Goal: Use online tool/utility: Utilize a website feature to perform a specific function

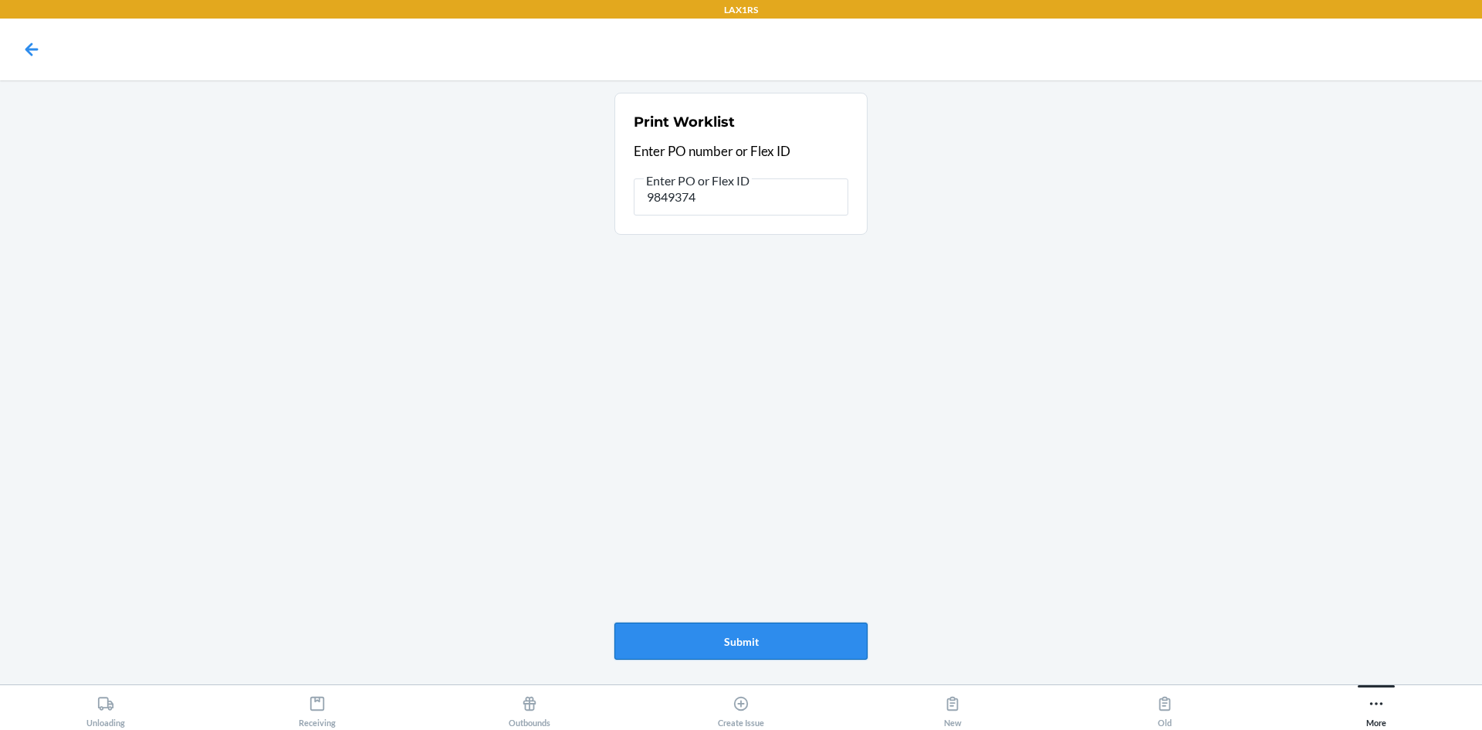
type input "9849374"
click at [808, 630] on button "Submit" at bounding box center [741, 640] width 253 height 37
type input "9"
type input "9860359"
click at [1340, 694] on button "More" at bounding box center [1377, 706] width 212 height 42
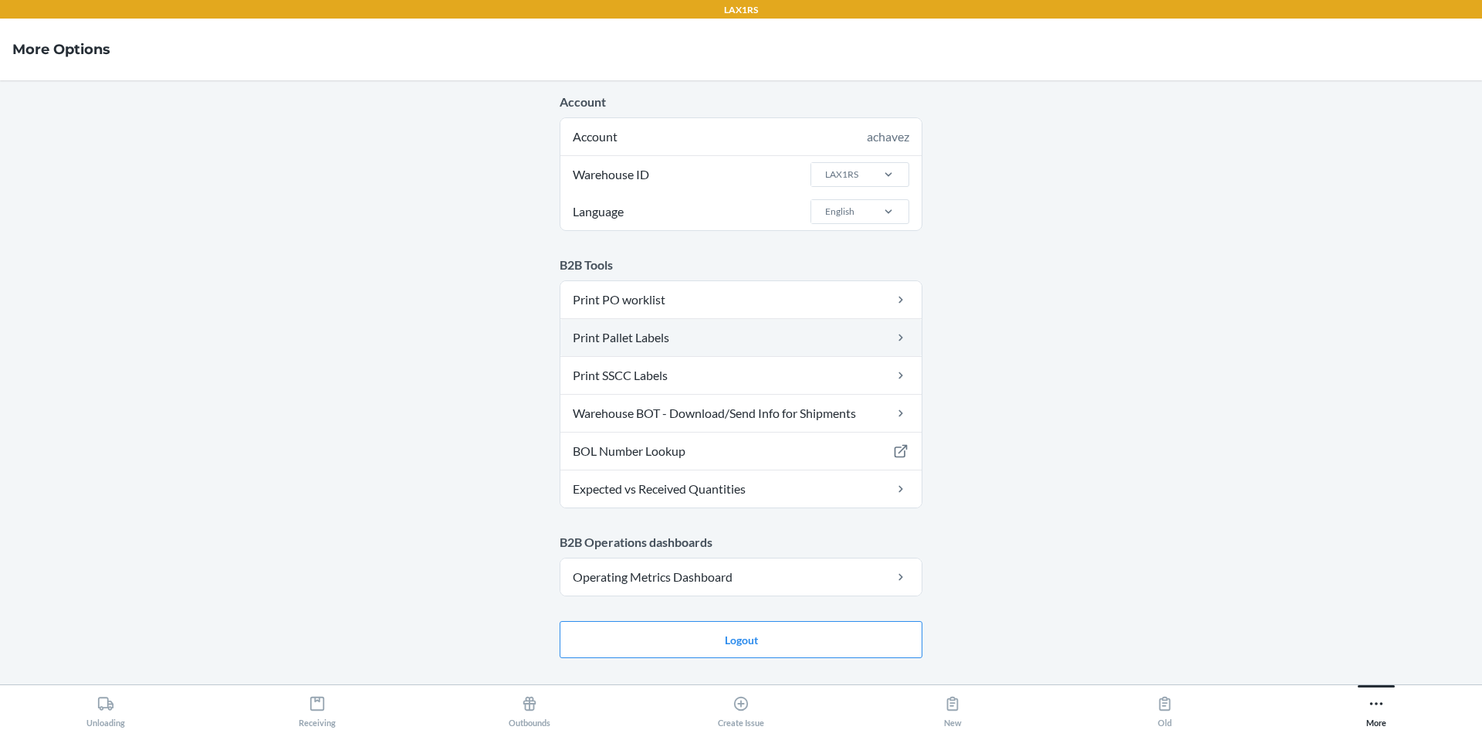
click at [790, 333] on link "Print Pallet Labels" at bounding box center [740, 337] width 361 height 37
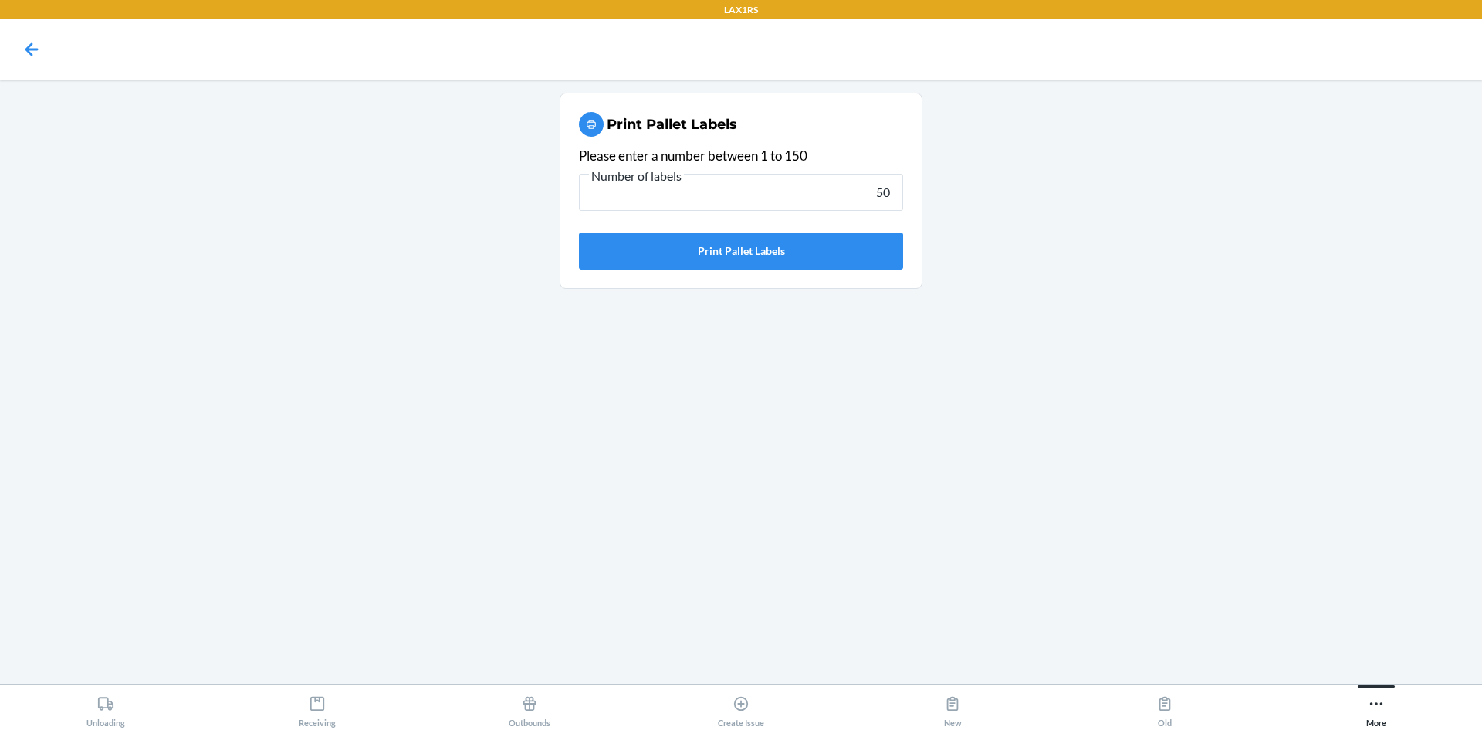
type input "50"
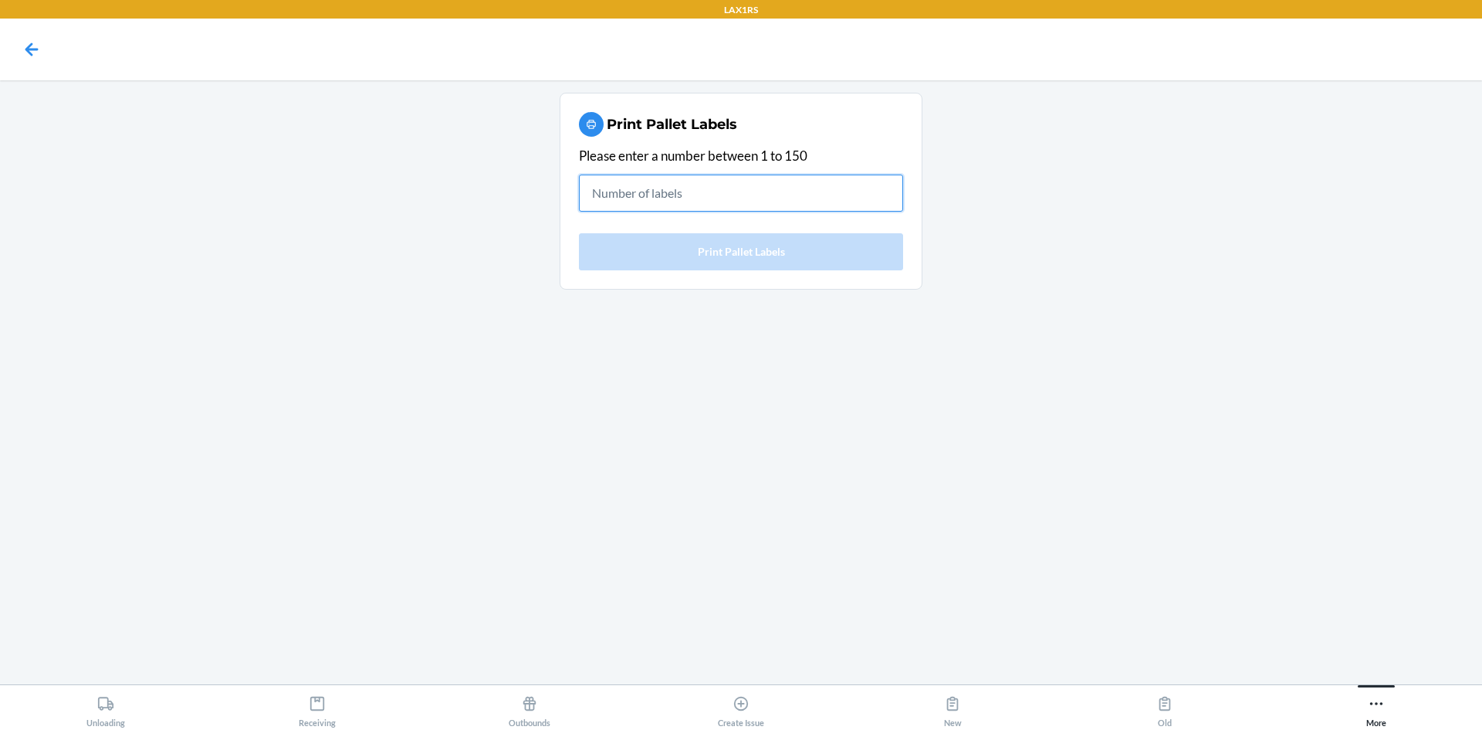
click at [764, 201] on input "text" at bounding box center [741, 192] width 324 height 37
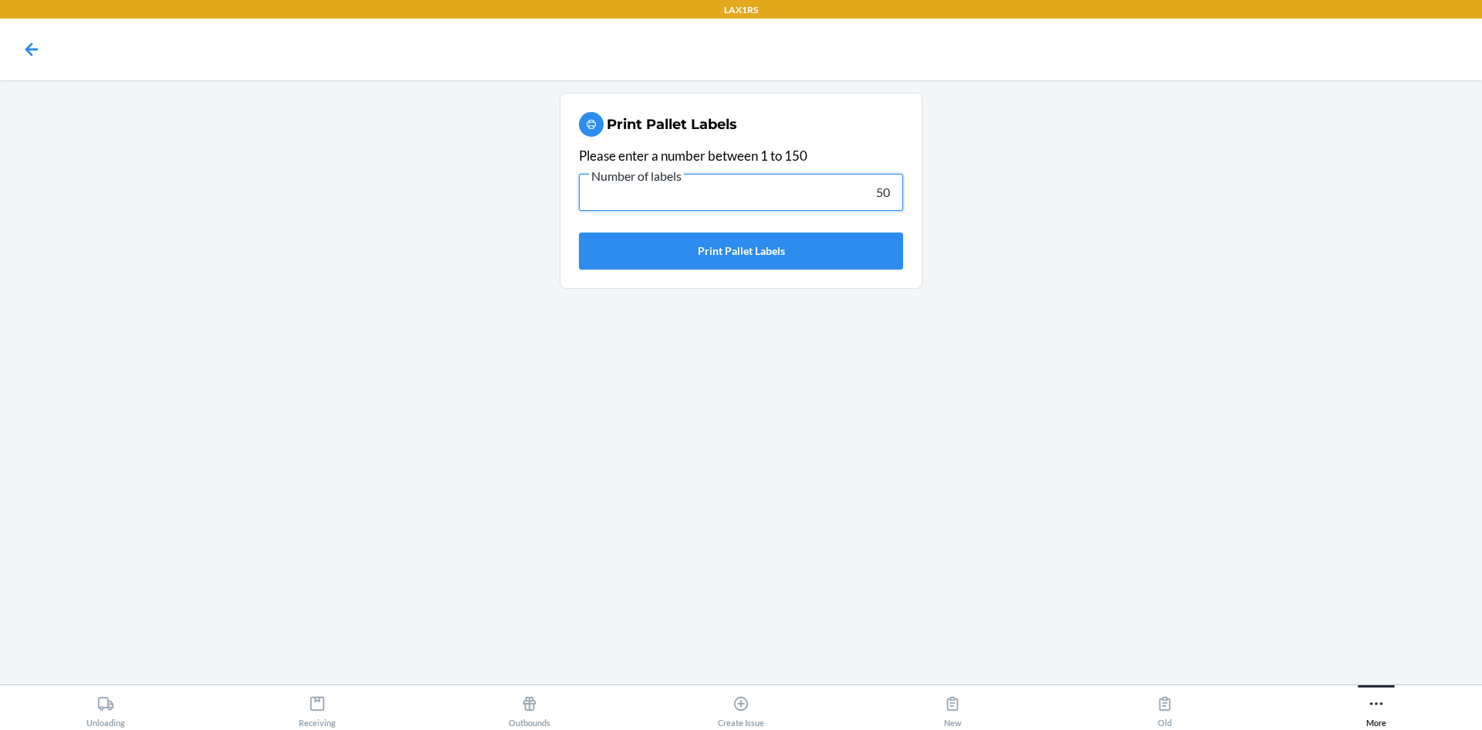
type input "50"
